Goal: Task Accomplishment & Management: Manage account settings

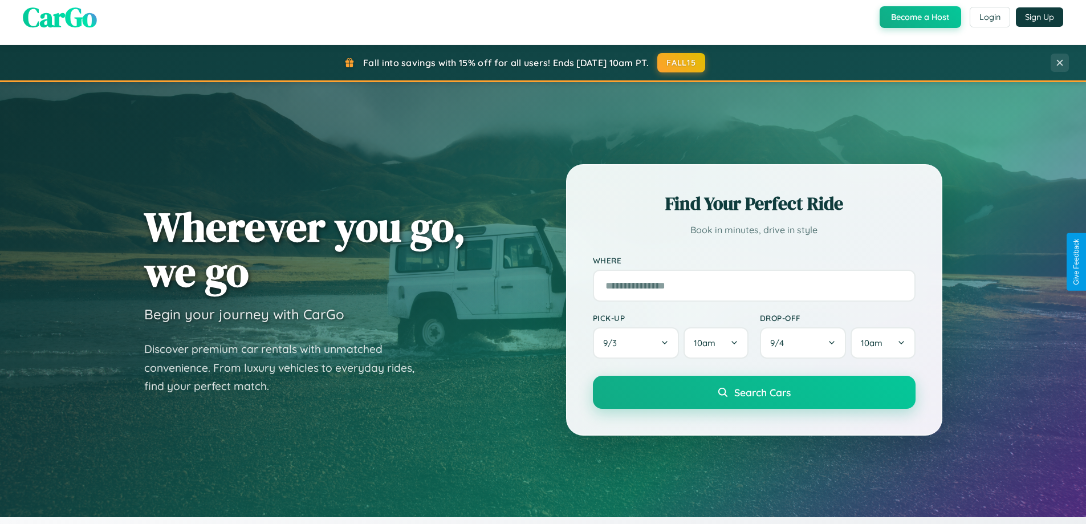
scroll to position [491, 0]
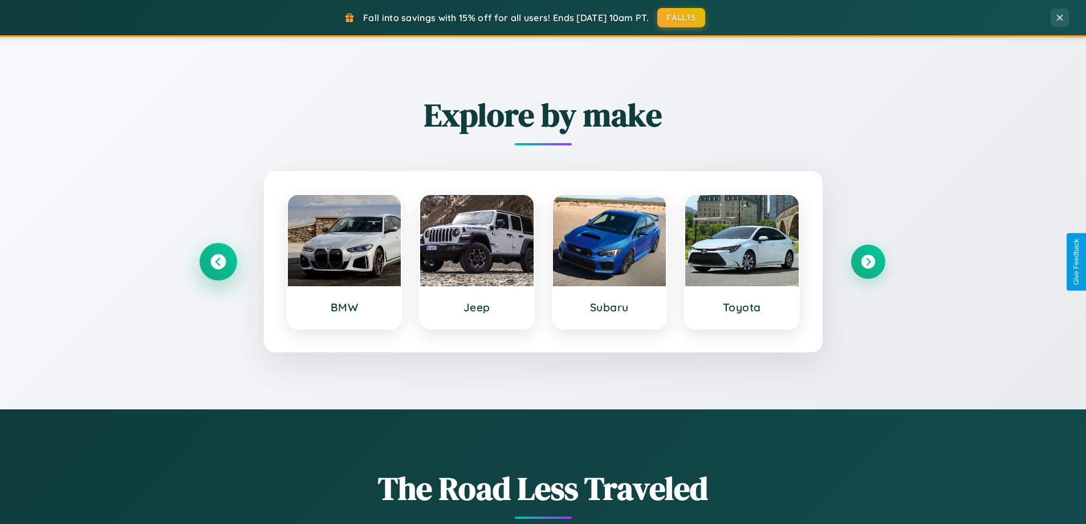
click at [218, 262] on icon at bounding box center [217, 261] width 15 height 15
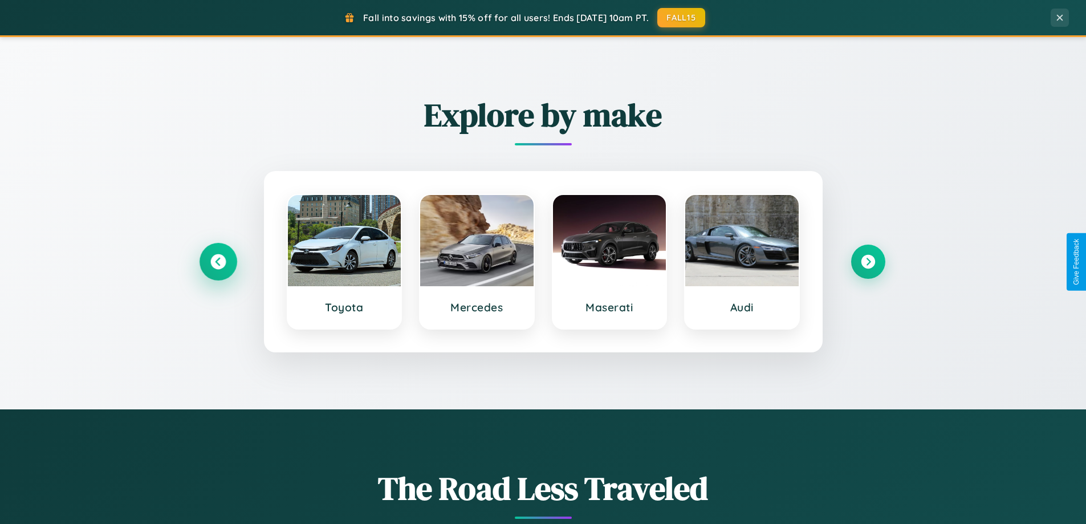
click at [218, 262] on icon at bounding box center [217, 261] width 15 height 15
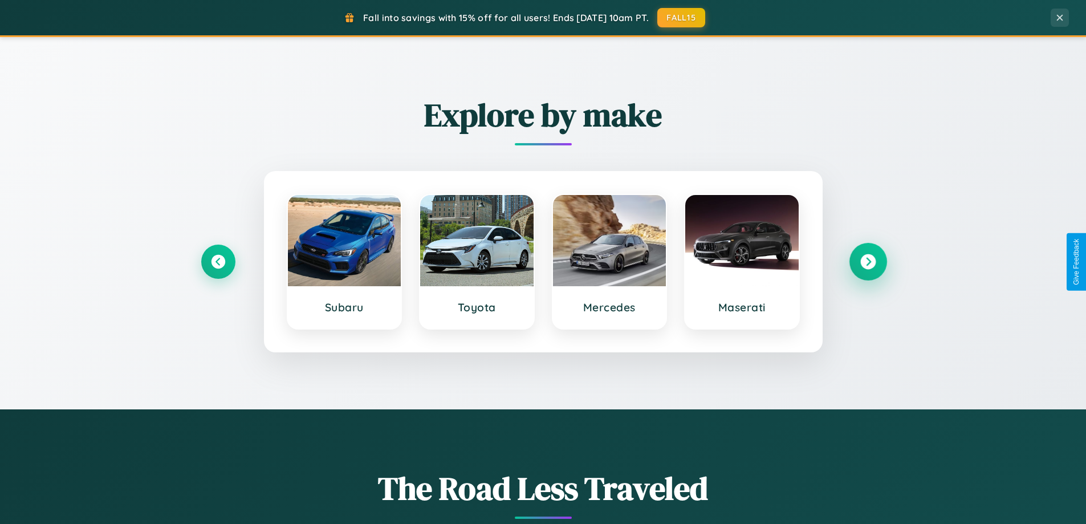
click at [868, 262] on icon at bounding box center [867, 261] width 15 height 15
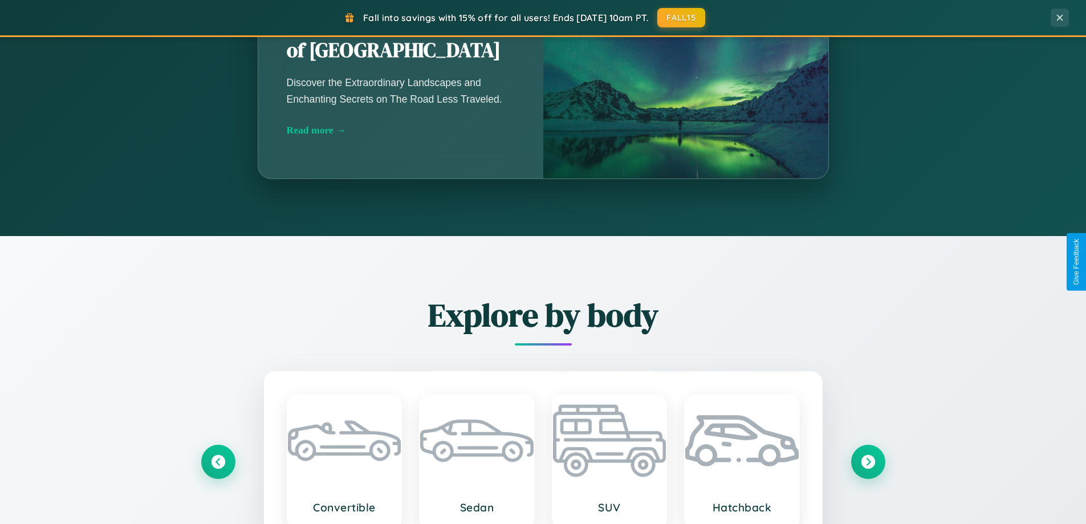
scroll to position [2193, 0]
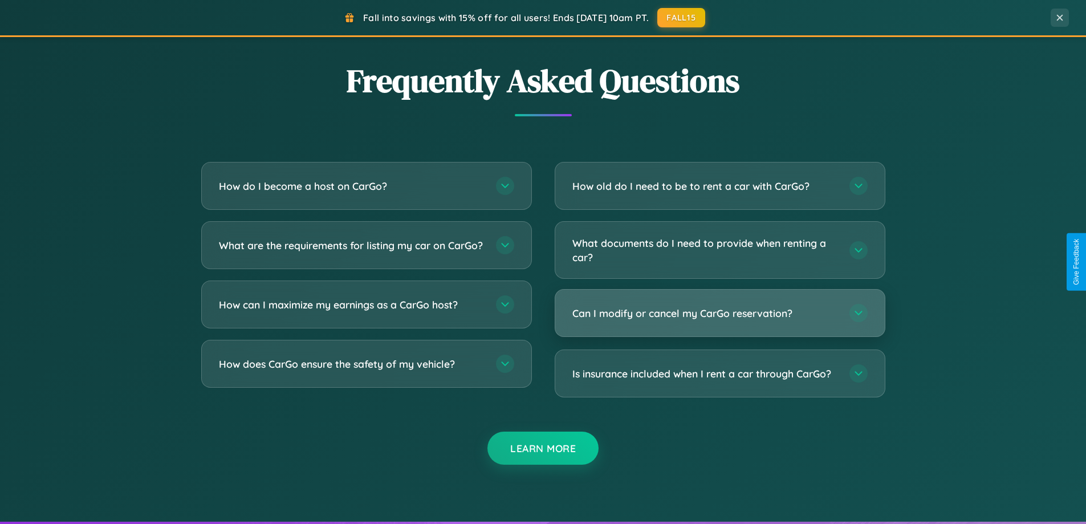
click at [719, 313] on h3 "Can I modify or cancel my CarGo reservation?" at bounding box center [705, 313] width 266 height 14
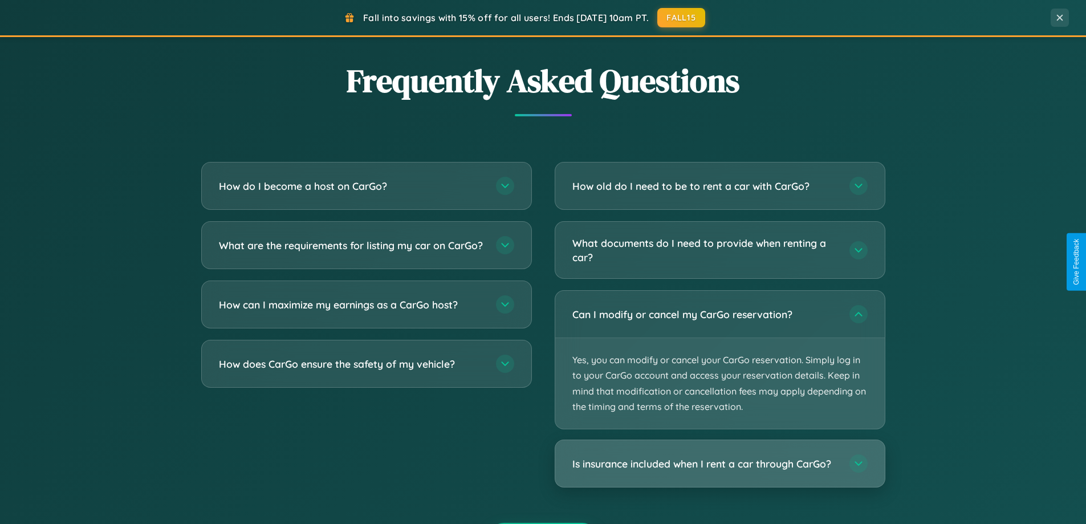
click at [719, 463] on h3 "Is insurance included when I rent a car through CarGo?" at bounding box center [705, 464] width 266 height 14
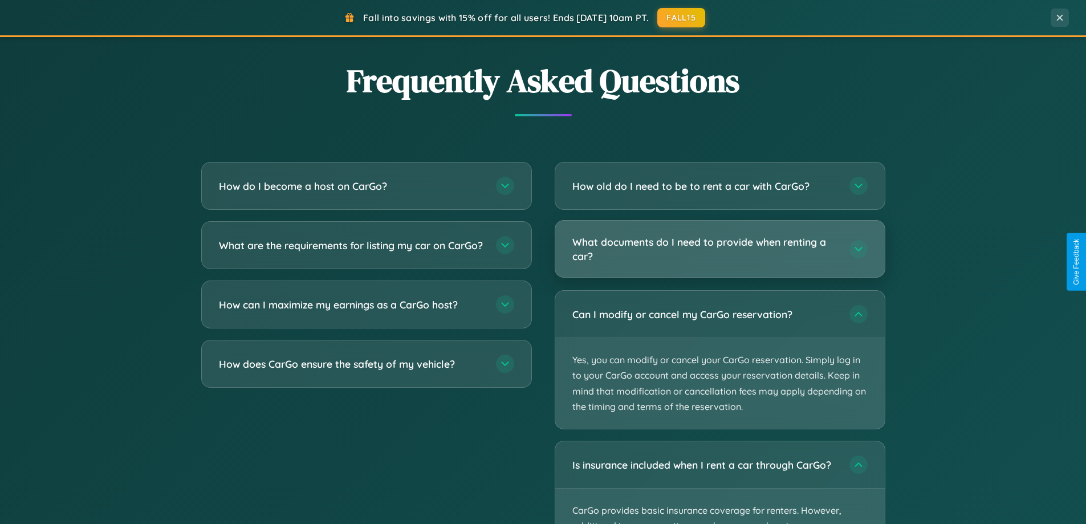
click at [719, 250] on h3 "What documents do I need to provide when renting a car?" at bounding box center [705, 249] width 266 height 28
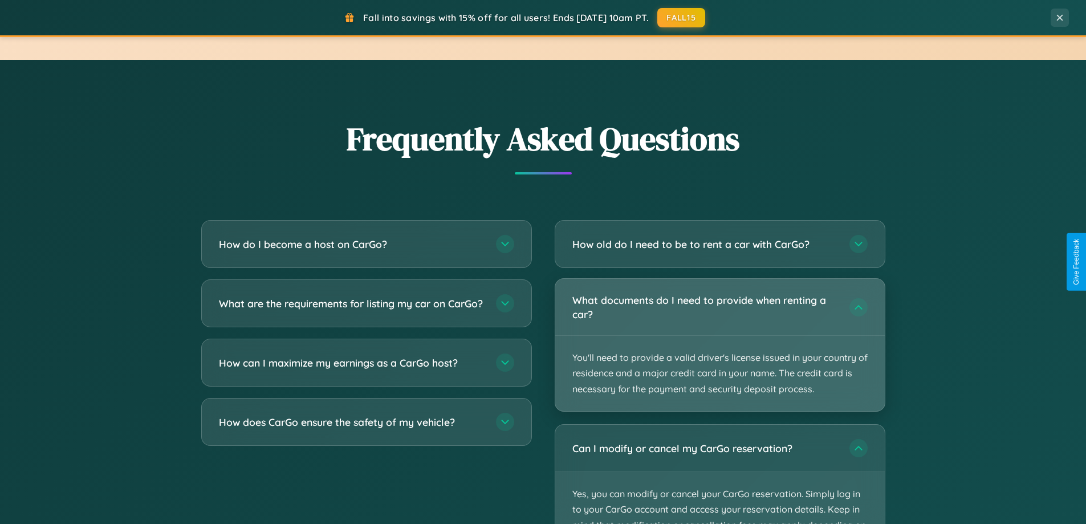
scroll to position [0, 0]
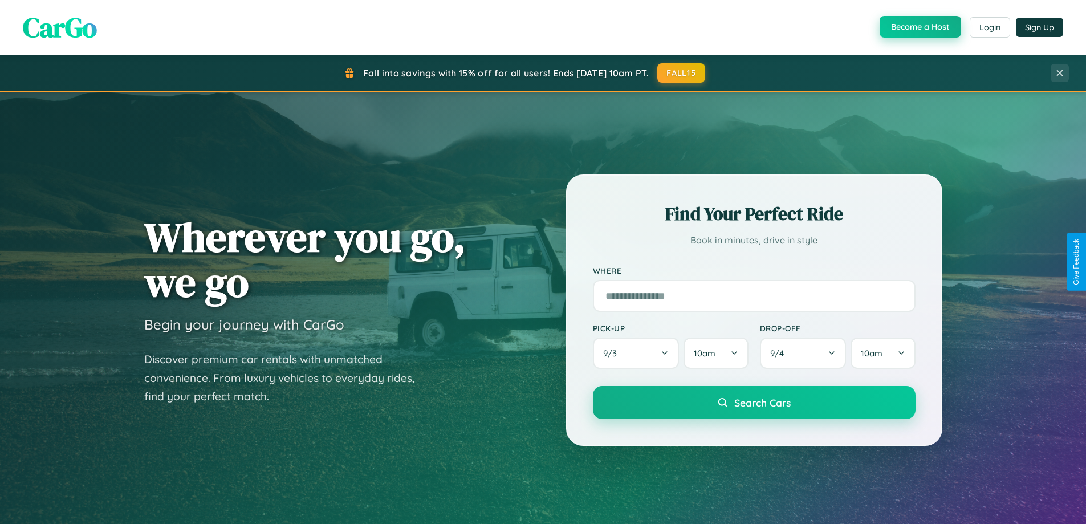
click at [919, 27] on button "Become a Host" at bounding box center [920, 27] width 82 height 22
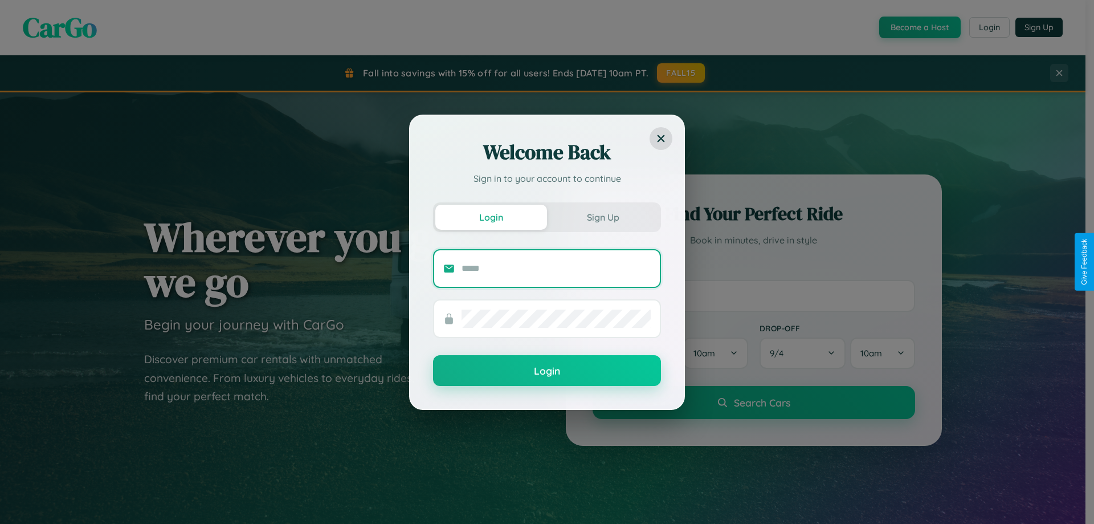
click at [556, 268] on input "text" at bounding box center [556, 268] width 189 height 18
type input "**********"
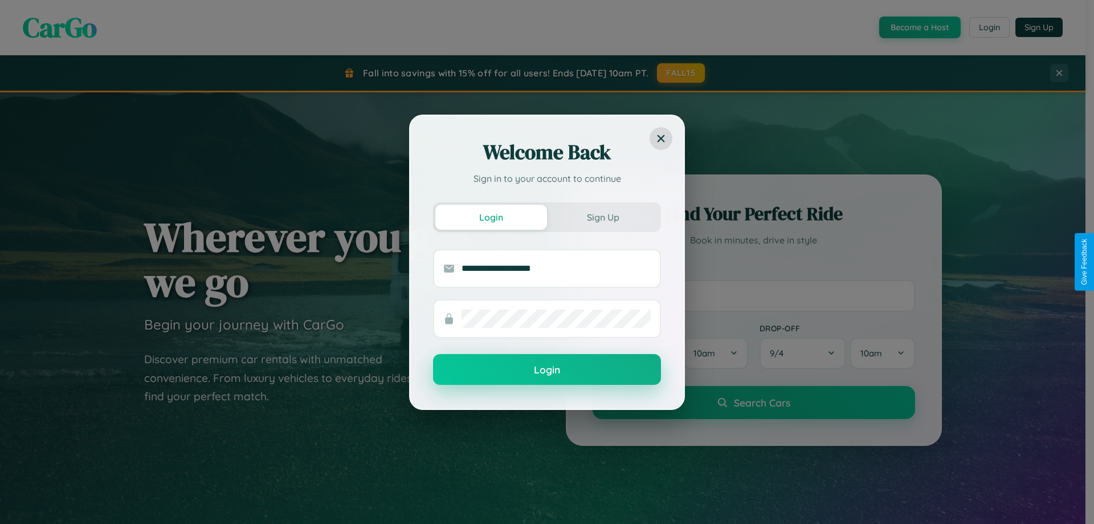
click at [547, 370] on button "Login" at bounding box center [547, 369] width 228 height 31
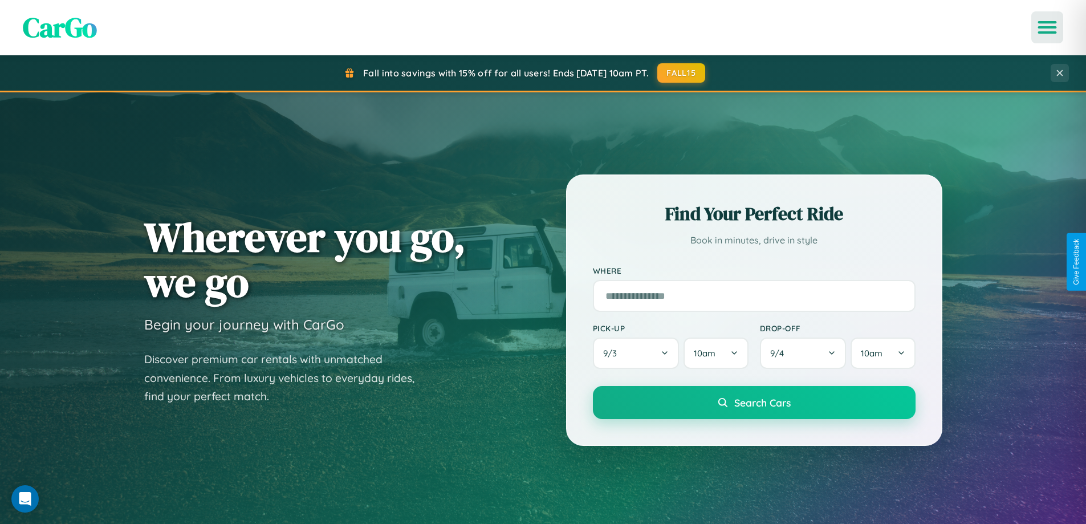
click at [1047, 27] on icon "Open menu" at bounding box center [1047, 27] width 17 height 10
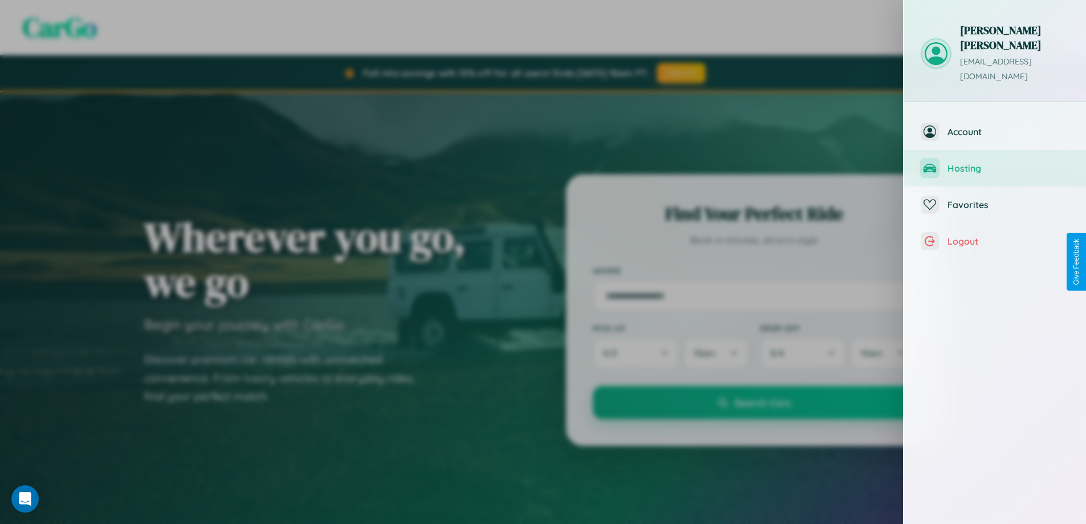
click at [995, 162] on span "Hosting" at bounding box center [1007, 167] width 121 height 11
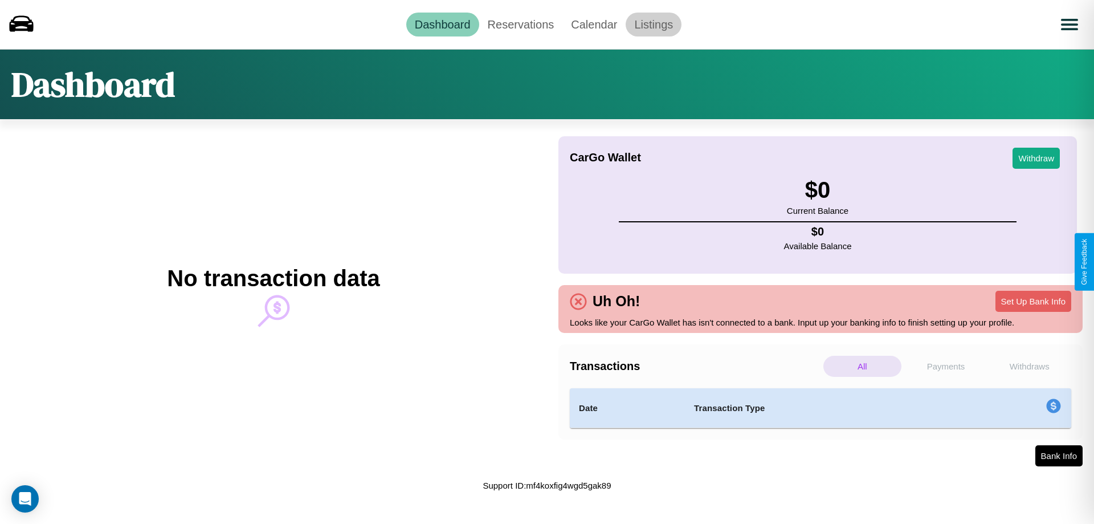
click at [654, 24] on link "Listings" at bounding box center [654, 25] width 56 height 24
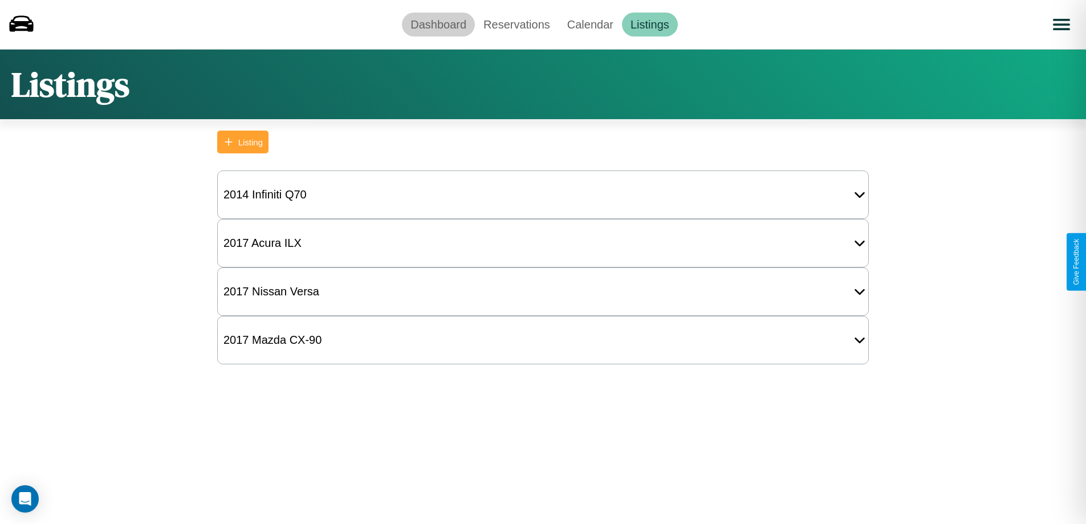
click at [438, 24] on link "Dashboard" at bounding box center [438, 25] width 73 height 24
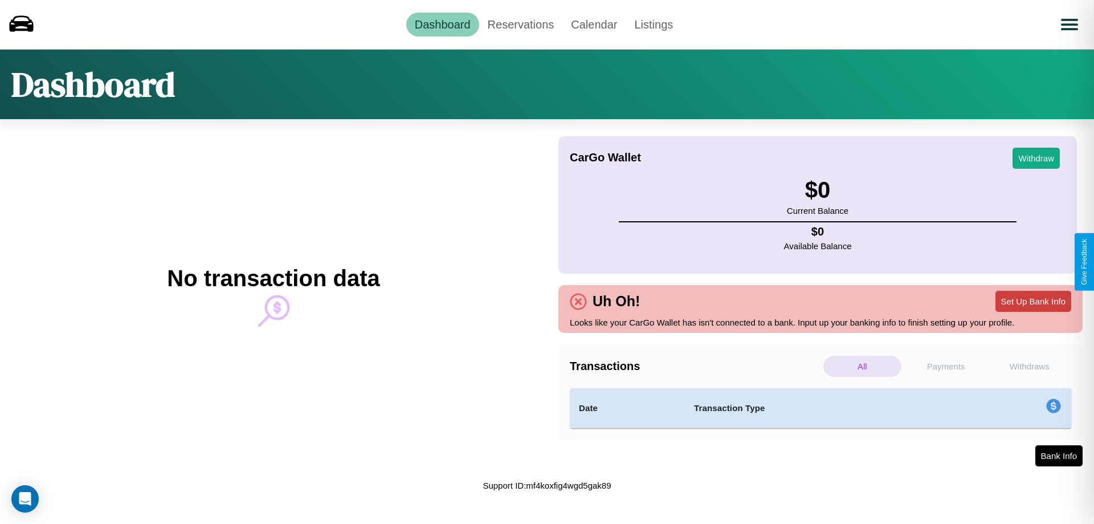
click at [1033, 301] on button "Set Up Bank Info" at bounding box center [1034, 301] width 76 height 21
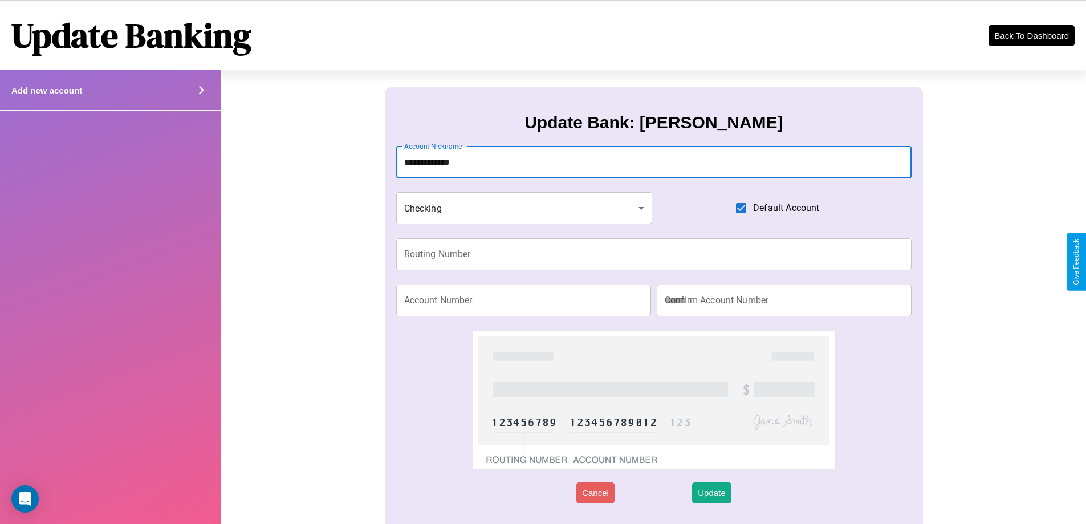
type input "**********"
